Goal: Task Accomplishment & Management: Manage account settings

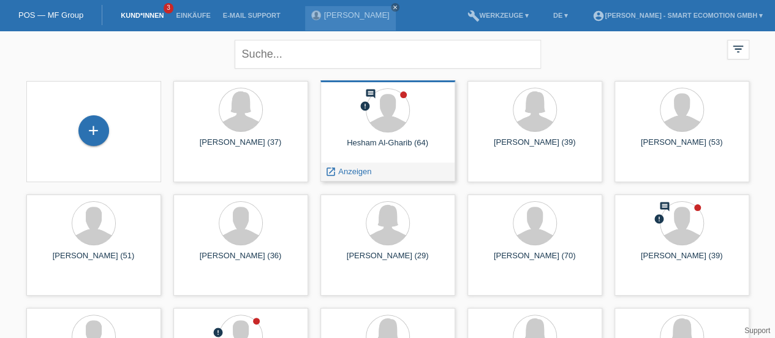
click at [382, 144] on div "Hesham Al-Gharib (64)" at bounding box center [387, 148] width 115 height 20
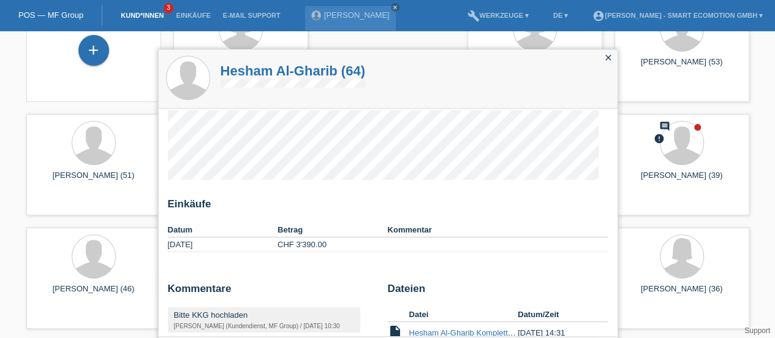
scroll to position [31, 0]
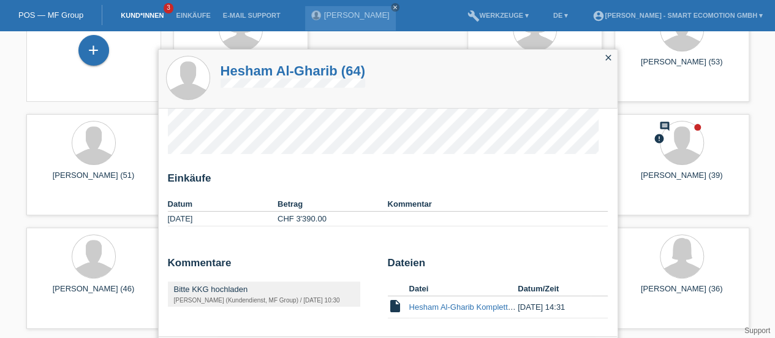
click at [610, 57] on icon "close" at bounding box center [609, 58] width 10 height 10
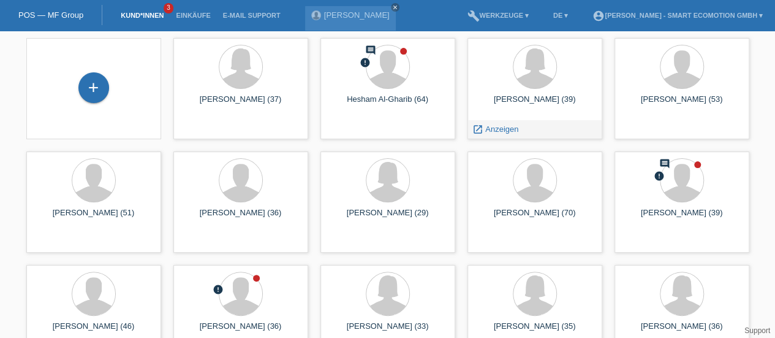
scroll to position [0, 0]
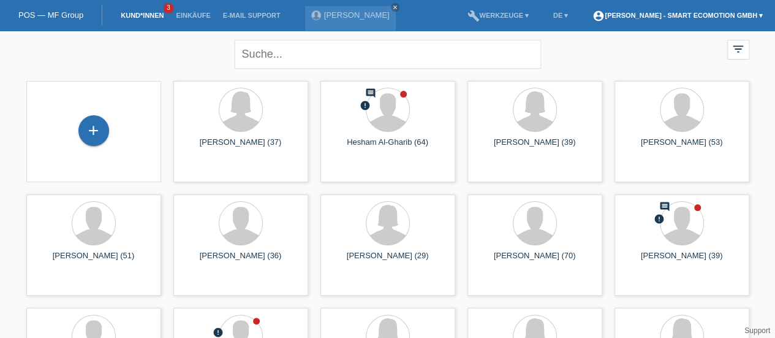
click at [685, 15] on link "account_circle Francisco Quizeidioco - Smart Ecomotion GmbH ▾" at bounding box center [677, 15] width 183 height 7
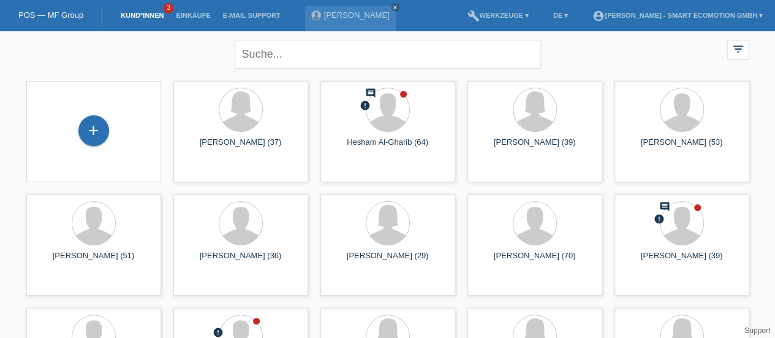
click at [673, 3] on li "account_circle Francisco Quizeidioco - Smart Ecomotion GmbH ▾" at bounding box center [677, 15] width 183 height 31
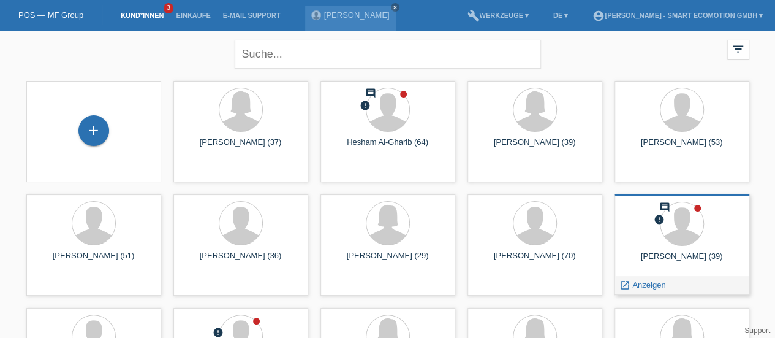
click at [639, 218] on div at bounding box center [681, 225] width 115 height 46
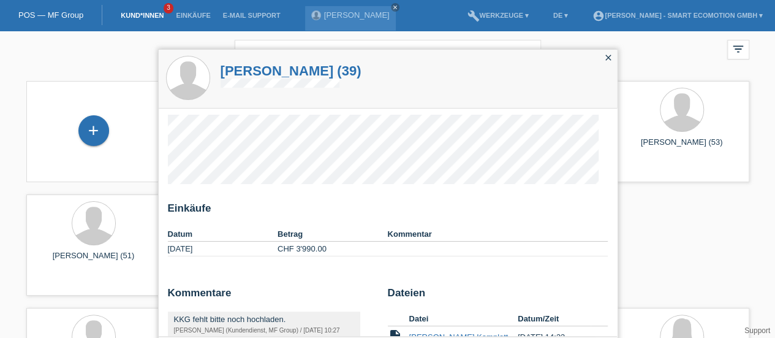
scroll to position [31, 0]
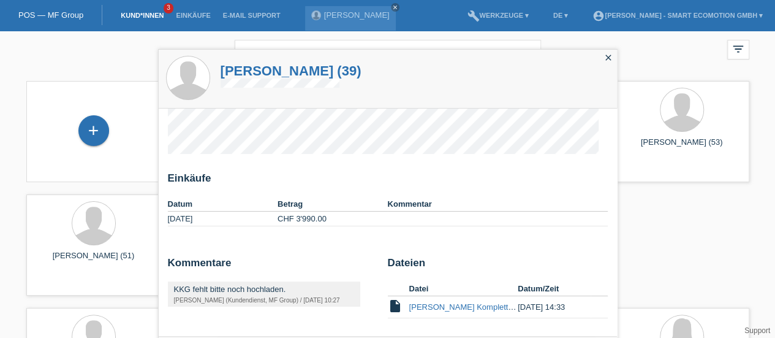
click at [695, 42] on div "close filter_list view_module Alle Kund*innen anzeigen star Markierte Kund*inne…" at bounding box center [387, 53] width 735 height 44
click at [218, 289] on div "KKG fehlt bitte noch hochladen." at bounding box center [264, 288] width 180 height 9
click at [439, 303] on link "[PERSON_NAME] Komplett SIGN.pdf" at bounding box center [476, 306] width 134 height 9
click at [612, 56] on icon "close" at bounding box center [609, 58] width 10 height 10
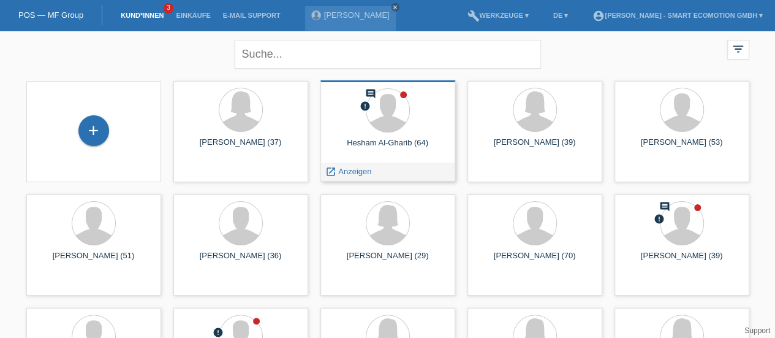
click at [375, 145] on div "Hesham Al-Gharib (64)" at bounding box center [387, 148] width 115 height 20
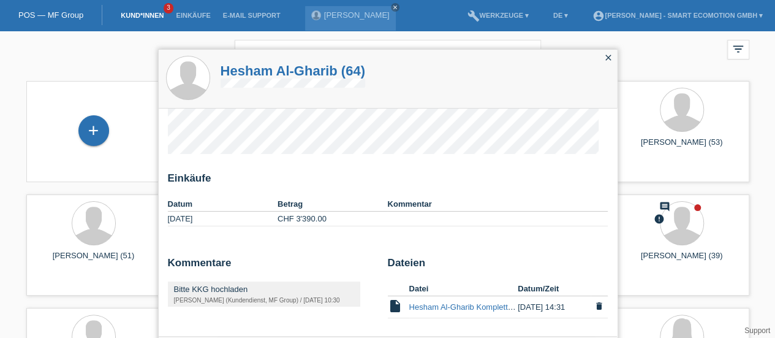
click at [436, 308] on link "Hesham Al-Gharib Komplett SIGN.pdf" at bounding box center [476, 306] width 134 height 9
click at [610, 57] on icon "close" at bounding box center [609, 58] width 10 height 10
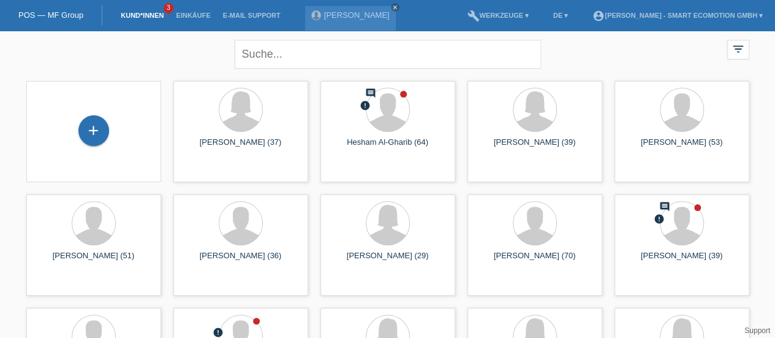
click at [757, 330] on link "Support" at bounding box center [757, 330] width 26 height 9
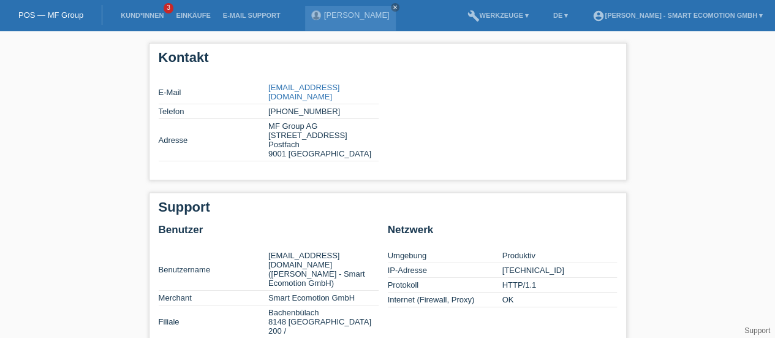
click at [52, 13] on link "POS — MF Group" at bounding box center [50, 14] width 65 height 9
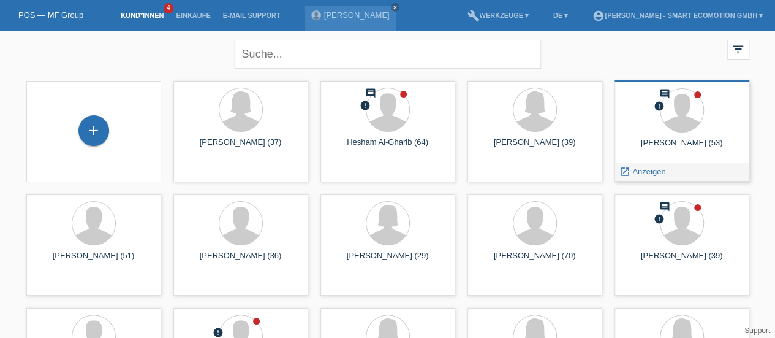
click at [685, 139] on div "[PERSON_NAME] (53)" at bounding box center [681, 148] width 115 height 20
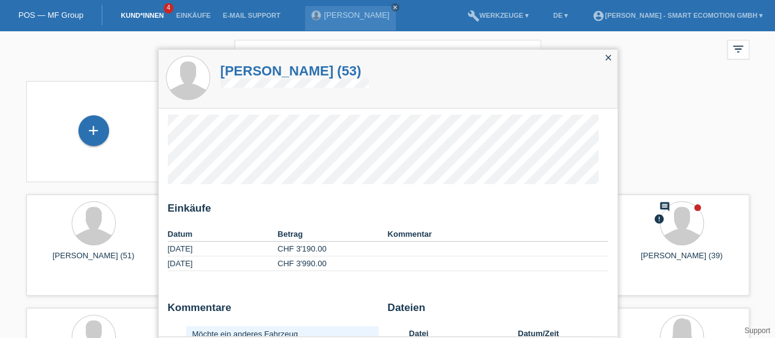
scroll to position [66, 0]
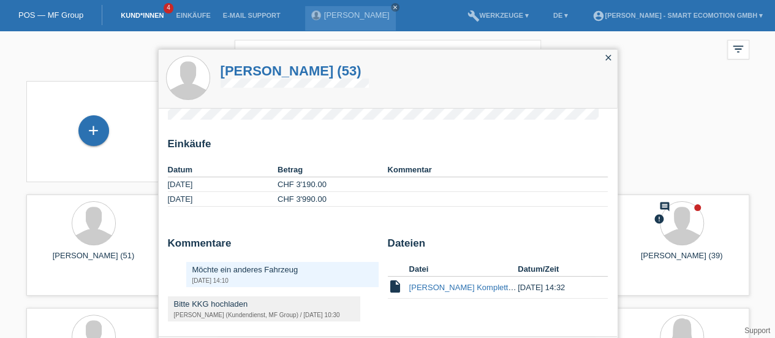
click at [609, 55] on icon "close" at bounding box center [609, 58] width 10 height 10
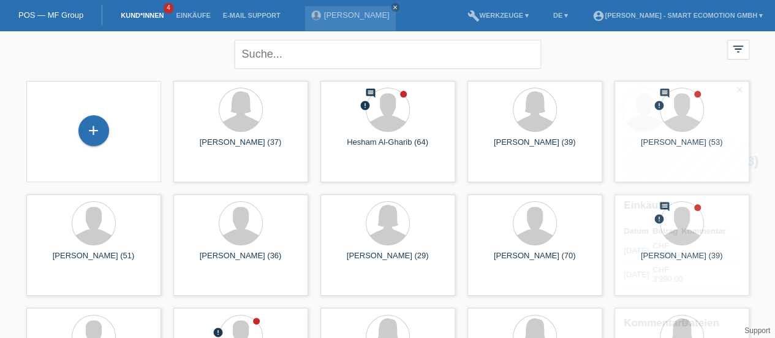
scroll to position [0, 0]
click at [579, 62] on div "close filter_list view_module Alle Kund*innen anzeigen star Markierte Kund*inne…" at bounding box center [387, 53] width 735 height 44
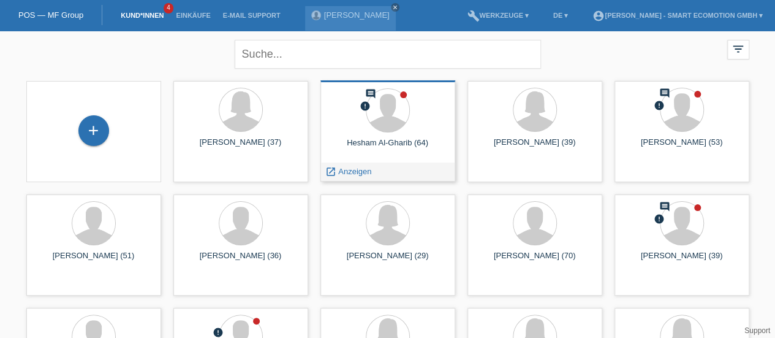
click at [381, 145] on div "Hesham Al-Gharib (64)" at bounding box center [387, 148] width 115 height 20
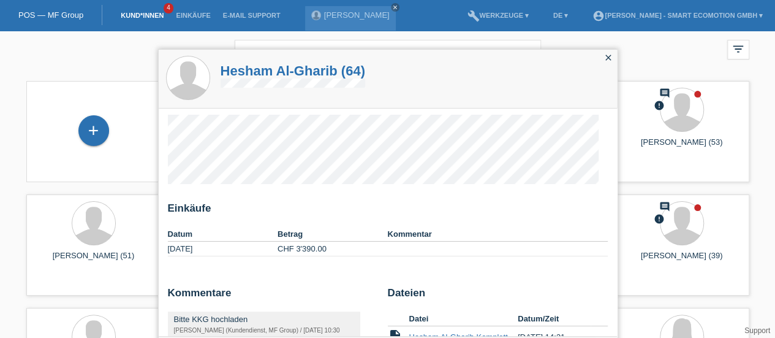
click at [609, 57] on icon "close" at bounding box center [609, 58] width 10 height 10
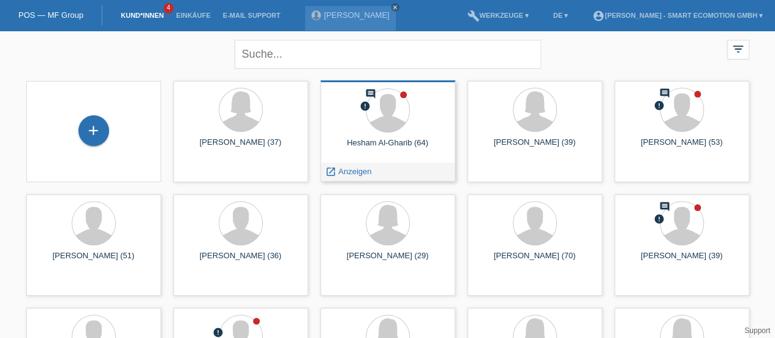
click at [376, 140] on div "Hesham Al-Gharib (64)" at bounding box center [387, 148] width 115 height 20
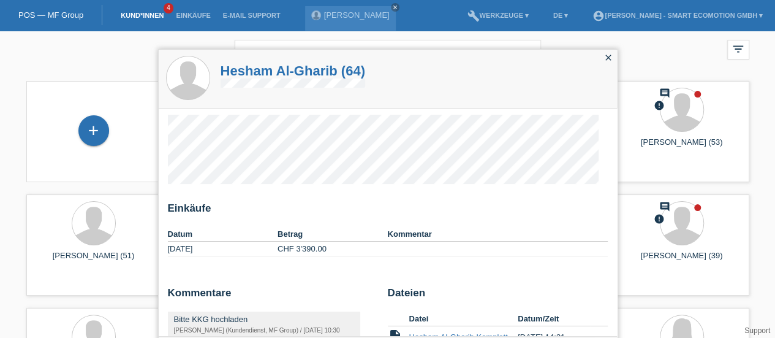
click at [270, 72] on h1 "Hesham Al-Gharib (64)" at bounding box center [293, 70] width 145 height 15
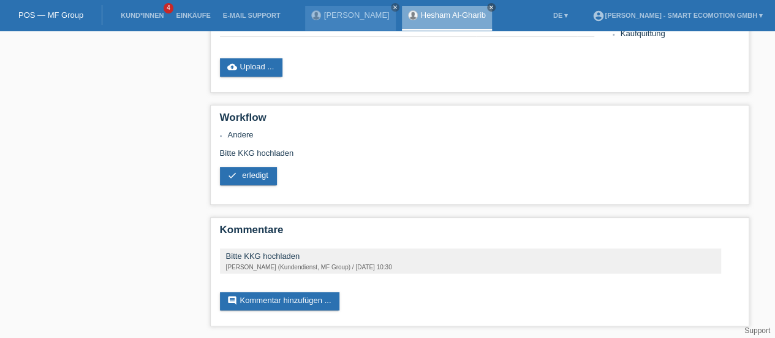
scroll to position [271, 0]
click at [762, 330] on link "Support" at bounding box center [757, 330] width 26 height 9
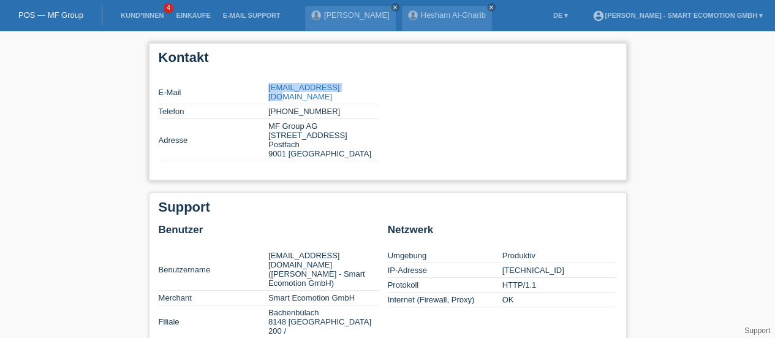
drag, startPoint x: 344, startPoint y: 87, endPoint x: 265, endPoint y: 89, distance: 79.7
click at [265, 89] on tr "E-Mail [EMAIL_ADDRESS][DOMAIN_NAME]" at bounding box center [269, 92] width 220 height 24
copy tr "partner@mfgroup.ch"
click at [358, 14] on link "[PERSON_NAME]" at bounding box center [357, 14] width 66 height 9
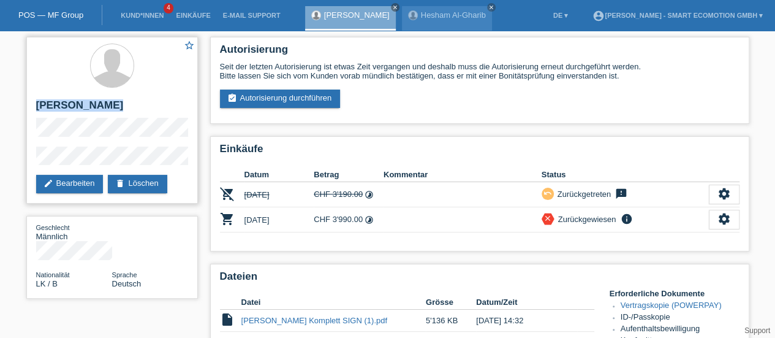
click at [100, 133] on div "star_border Nagan Balasingam edit Bearbeiten delete Löschen" at bounding box center [112, 120] width 172 height 167
copy div "[PERSON_NAME]"
click at [445, 12] on link "Hesham Al-Gharib" at bounding box center [453, 14] width 65 height 9
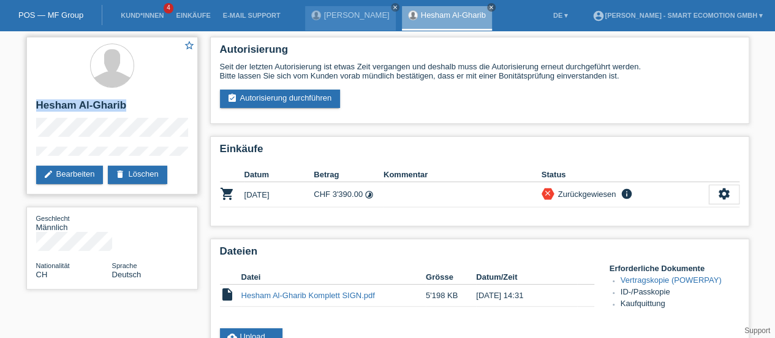
click at [97, 131] on div "star_border [PERSON_NAME] edit Bearbeiten delete Löschen" at bounding box center [112, 115] width 172 height 157
copy div "Hesham Al-Gharib"
click at [136, 17] on link "Kund*innen" at bounding box center [142, 15] width 55 height 7
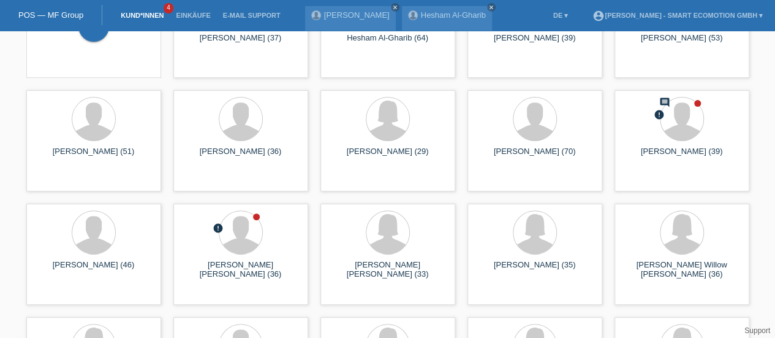
scroll to position [106, 0]
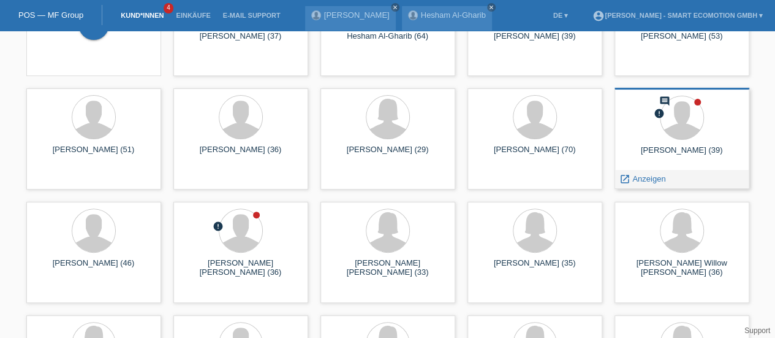
click at [687, 150] on div "[PERSON_NAME] (39)" at bounding box center [681, 155] width 115 height 20
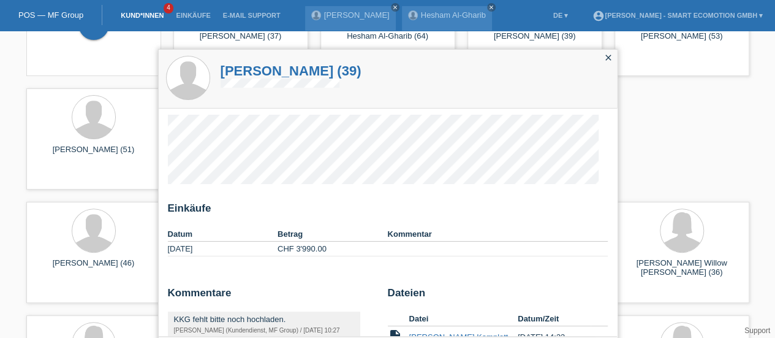
click at [255, 69] on h1 "[PERSON_NAME] (39)" at bounding box center [291, 70] width 141 height 15
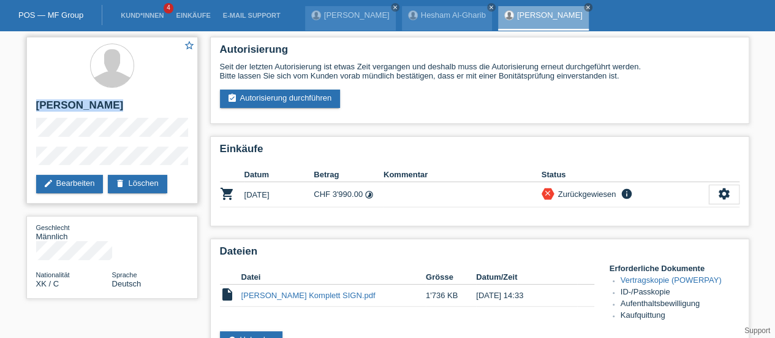
click at [81, 133] on div "star_border Driton Derguti edit Bearbeiten delete Löschen" at bounding box center [112, 120] width 172 height 167
copy div "[PERSON_NAME]"
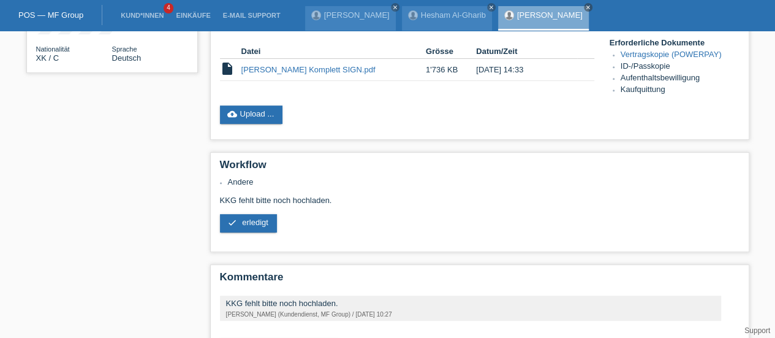
scroll to position [225, 0]
click at [349, 17] on link "[PERSON_NAME]" at bounding box center [357, 14] width 66 height 9
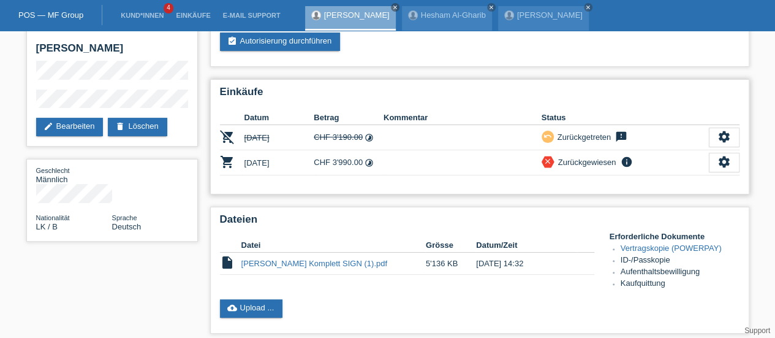
scroll to position [19, 0]
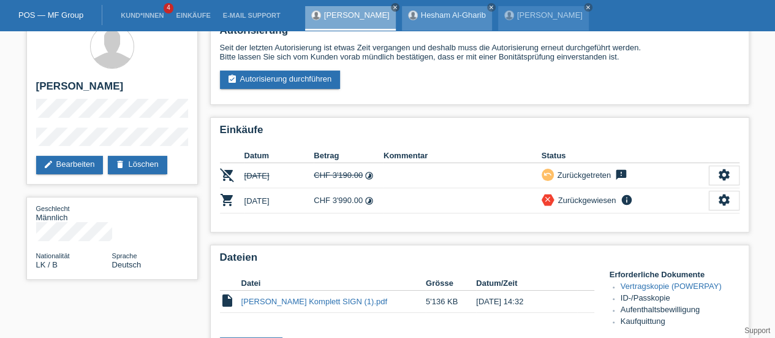
click at [439, 13] on link "Hesham Al-Gharib" at bounding box center [453, 14] width 65 height 9
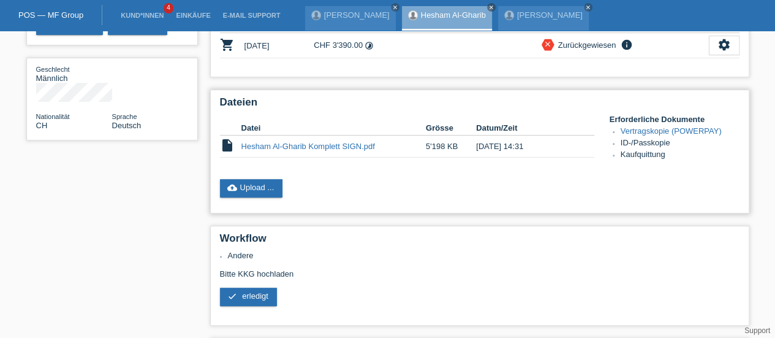
scroll to position [144, 0]
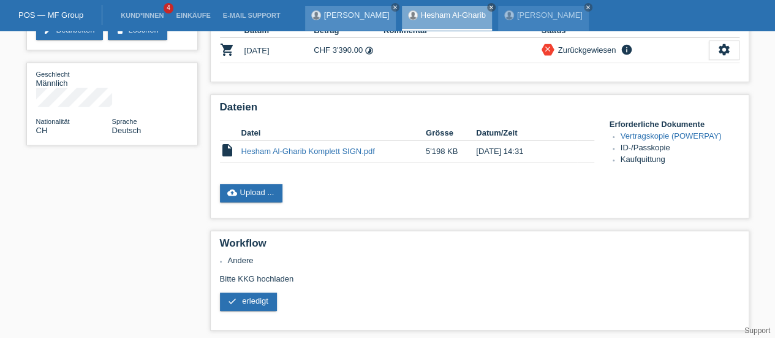
click at [343, 17] on link "[PERSON_NAME]" at bounding box center [357, 14] width 66 height 9
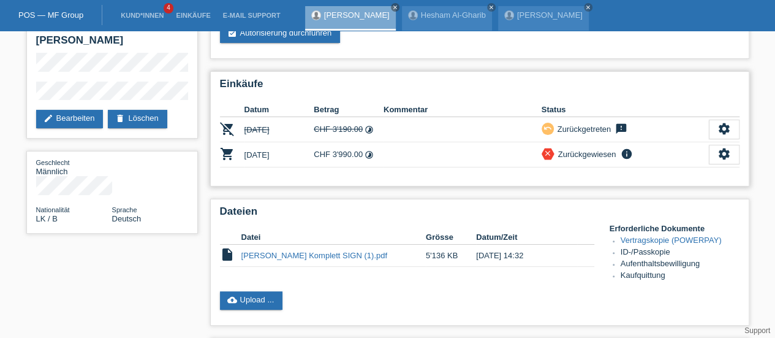
scroll to position [58, 0]
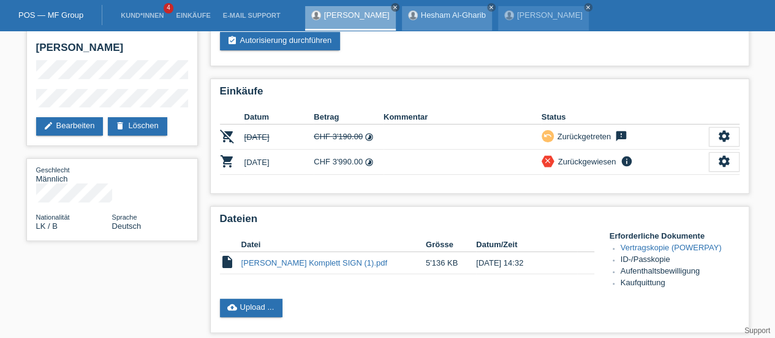
click at [442, 17] on link "Hesham Al-Gharib" at bounding box center [453, 14] width 65 height 9
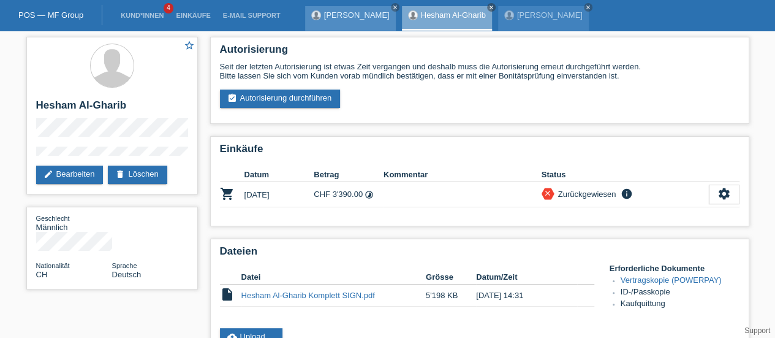
click at [350, 17] on link "[PERSON_NAME]" at bounding box center [357, 14] width 66 height 9
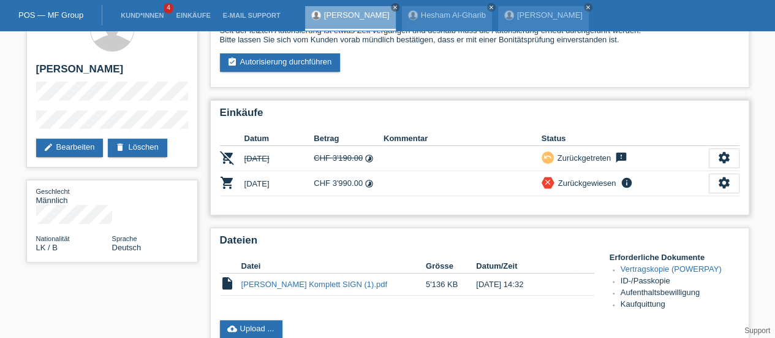
scroll to position [28, 0]
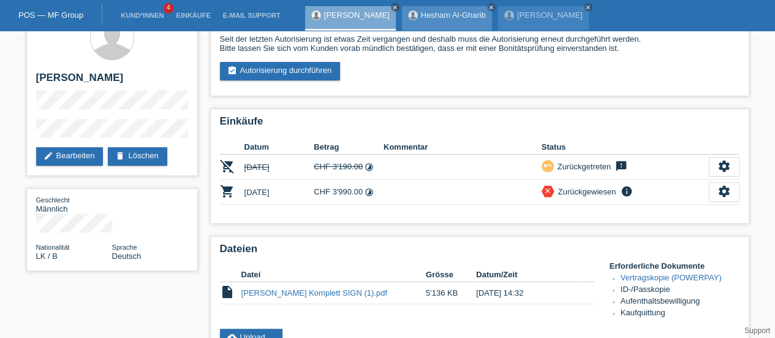
click at [435, 12] on link "Hesham Al-Gharib" at bounding box center [453, 14] width 65 height 9
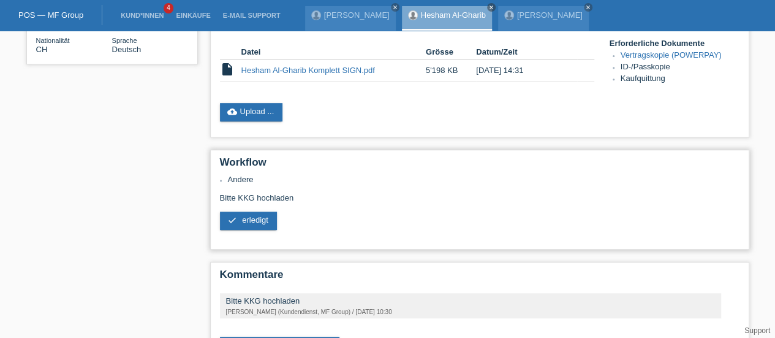
scroll to position [225, 0]
click at [760, 327] on link "Support" at bounding box center [757, 330] width 26 height 9
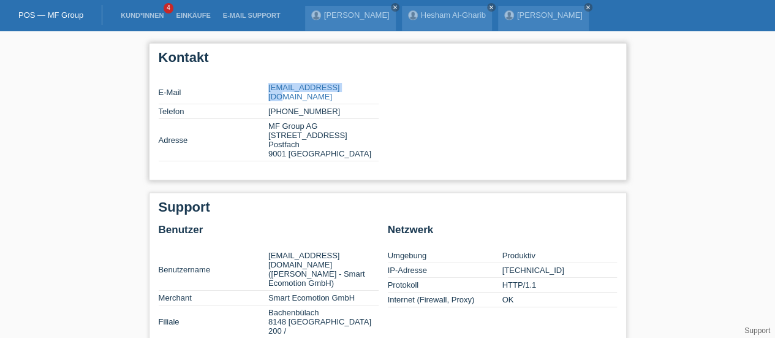
drag, startPoint x: 353, startPoint y: 89, endPoint x: 256, endPoint y: 85, distance: 96.9
click at [256, 85] on tr "E-Mail [EMAIL_ADDRESS][DOMAIN_NAME]" at bounding box center [269, 92] width 220 height 24
copy tr "partner@mfgroup.ch"
click at [359, 15] on link "[PERSON_NAME]" at bounding box center [357, 14] width 66 height 9
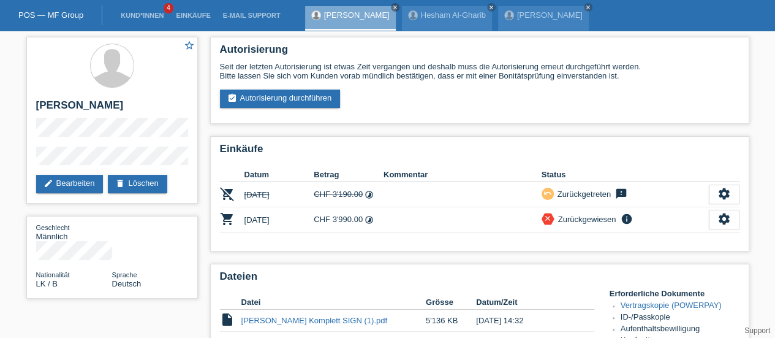
click at [53, 10] on link "POS — MF Group" at bounding box center [50, 14] width 65 height 9
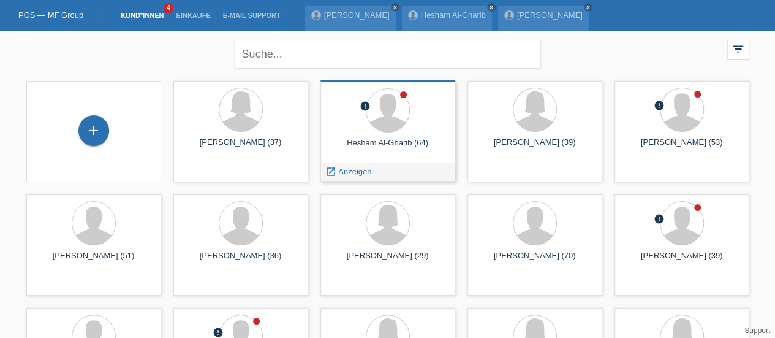
click at [386, 144] on div "Hesham Al-Gharib (64)" at bounding box center [387, 148] width 115 height 20
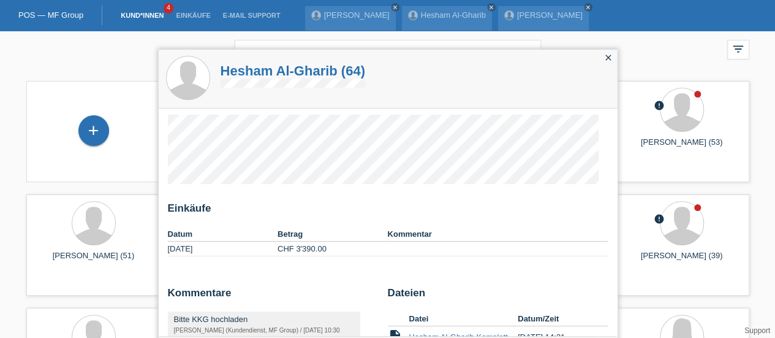
click at [273, 66] on h1 "Hesham Al-Gharib (64)" at bounding box center [293, 70] width 145 height 15
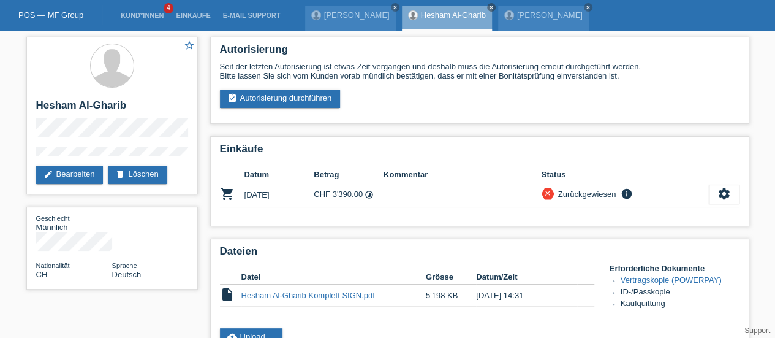
click at [55, 15] on link "POS — MF Group" at bounding box center [50, 14] width 65 height 9
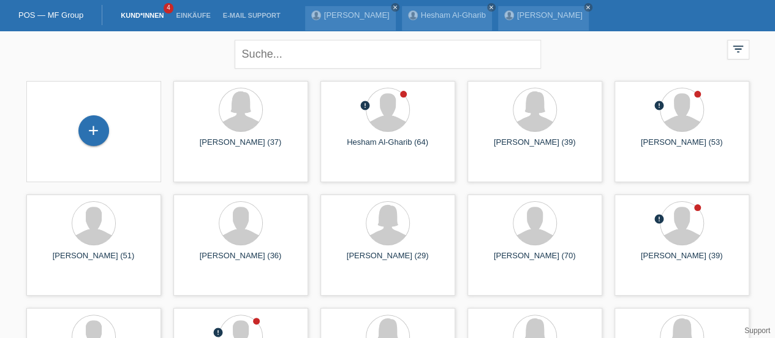
click at [42, 13] on link "POS — MF Group" at bounding box center [50, 14] width 65 height 9
click at [657, 14] on nav "POS — MF Group Kund*innen 4 Einkäufe E-Mail Support [PERSON_NAME] close menu" at bounding box center [387, 15] width 775 height 31
click at [585, 5] on icon "close" at bounding box center [588, 7] width 6 height 6
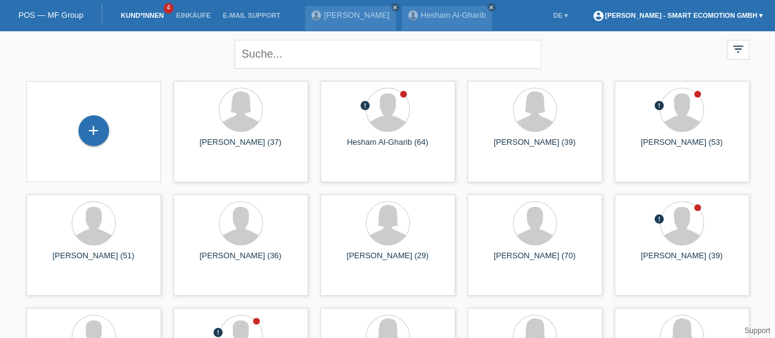
click at [680, 15] on link "account_circle [PERSON_NAME] - Smart Ecomotion GmbH ▾" at bounding box center [677, 15] width 183 height 7
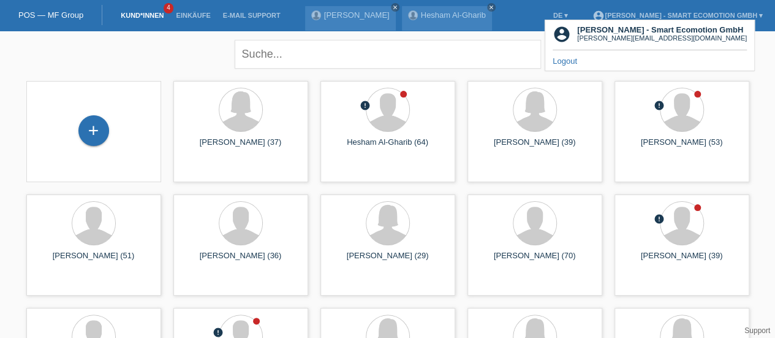
click at [572, 59] on link "Logout" at bounding box center [565, 60] width 25 height 9
